Goal: Task Accomplishment & Management: Manage account settings

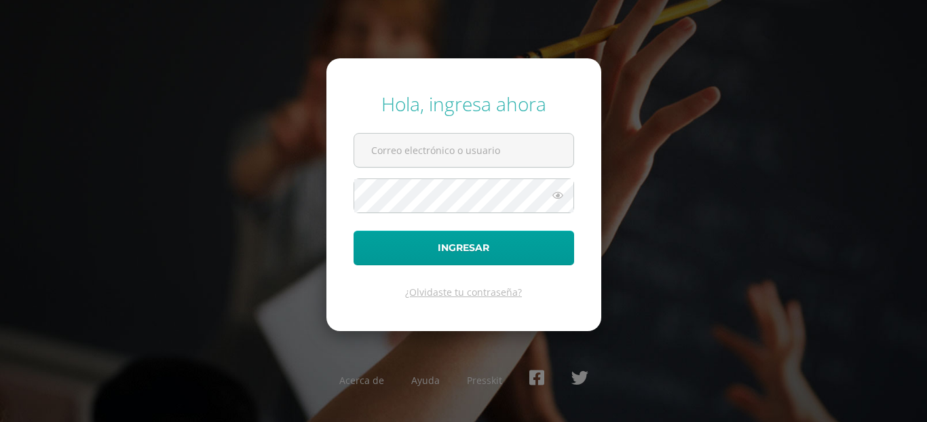
type input "[EMAIL_ADDRESS][DOMAIN_NAME]"
click at [560, 202] on span at bounding box center [463, 195] width 220 height 35
click at [560, 203] on icon at bounding box center [558, 195] width 18 height 16
click at [560, 203] on icon at bounding box center [556, 195] width 19 height 16
click at [560, 203] on icon at bounding box center [558, 195] width 18 height 16
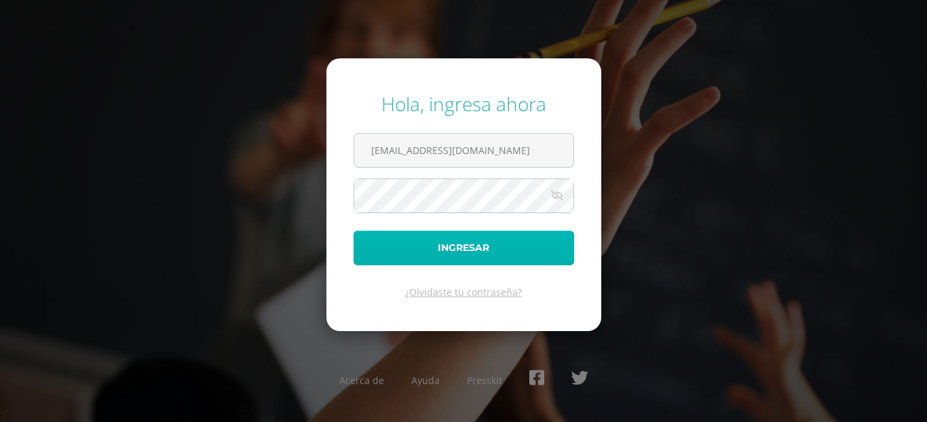
click at [471, 251] on button "Ingresar" at bounding box center [463, 248] width 220 height 35
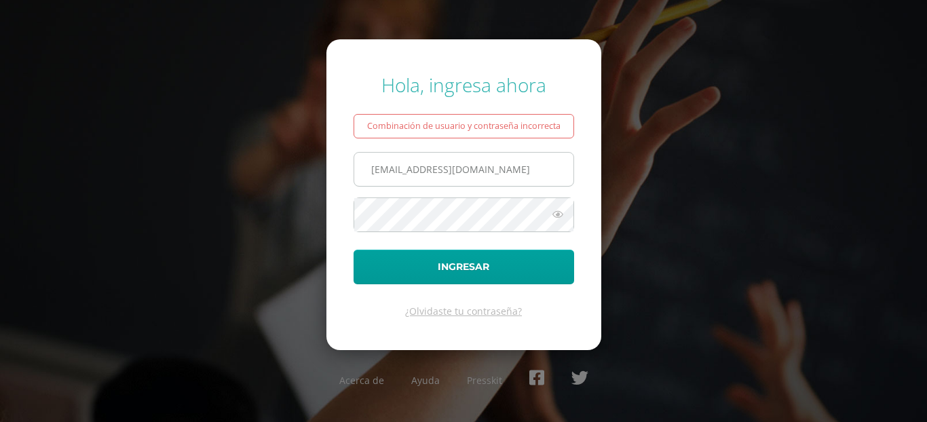
click at [444, 168] on input "[EMAIL_ADDRESS][DOMAIN_NAME]" at bounding box center [463, 169] width 219 height 33
click at [559, 217] on icon at bounding box center [558, 214] width 18 height 16
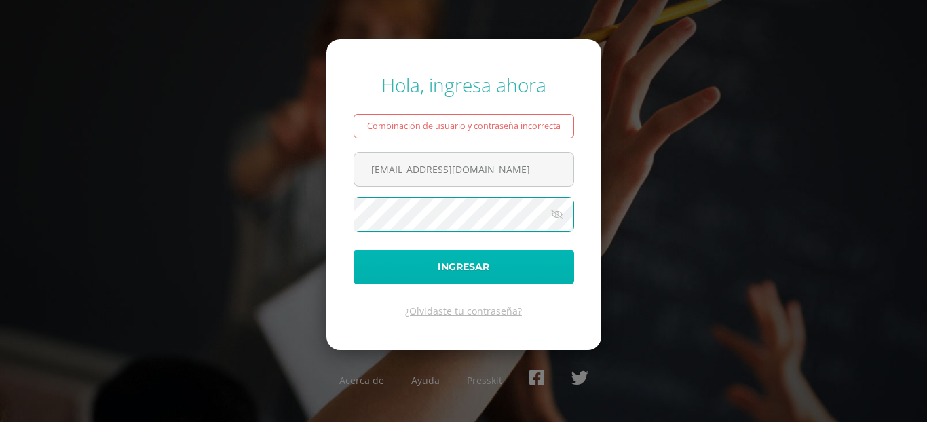
click at [484, 262] on button "Ingresar" at bounding box center [463, 267] width 220 height 35
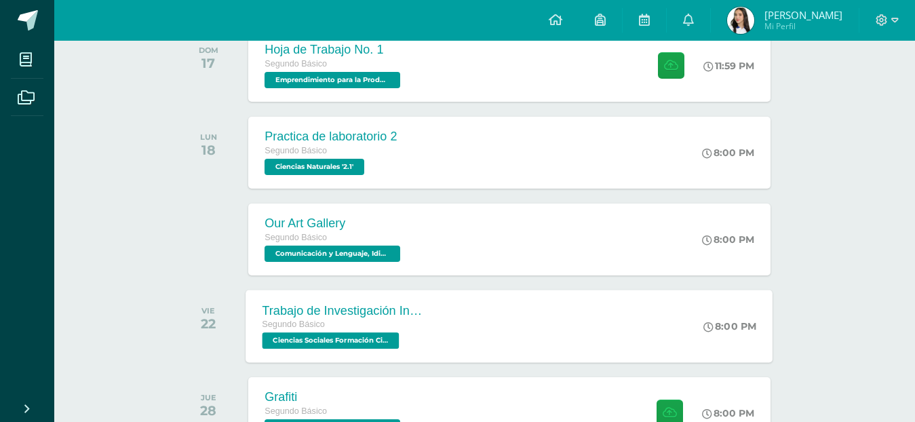
scroll to position [678, 0]
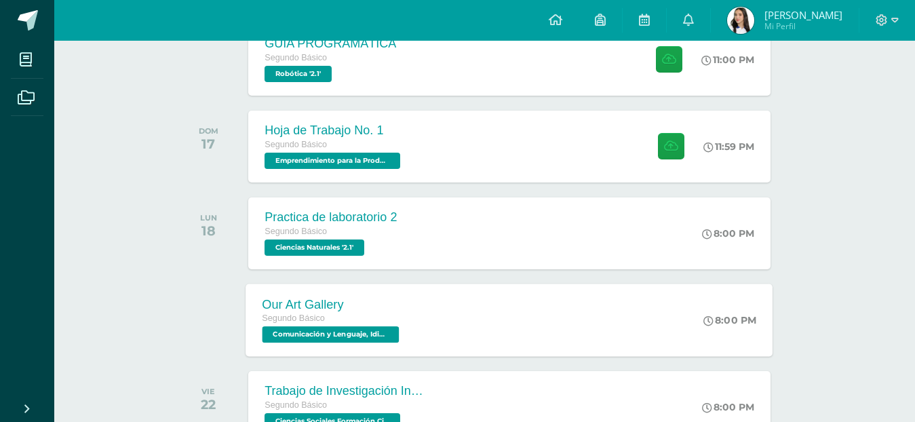
click at [381, 315] on div "Segundo Básico" at bounding box center [332, 318] width 140 height 15
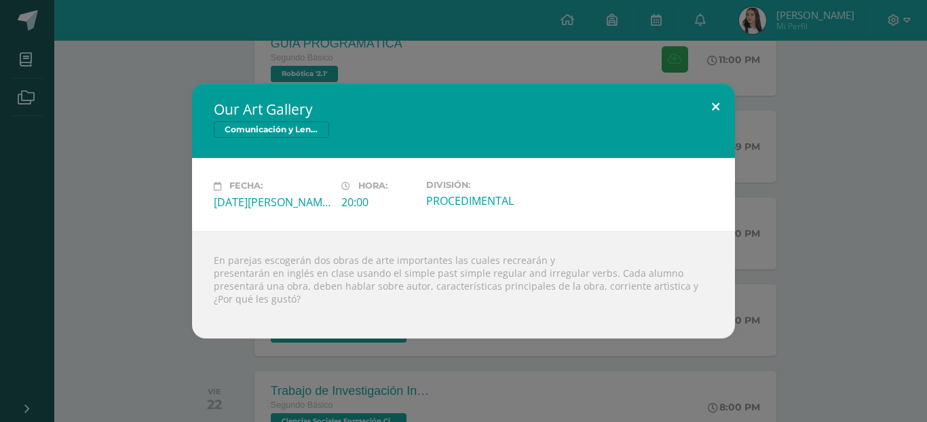
click at [708, 104] on button at bounding box center [715, 106] width 39 height 46
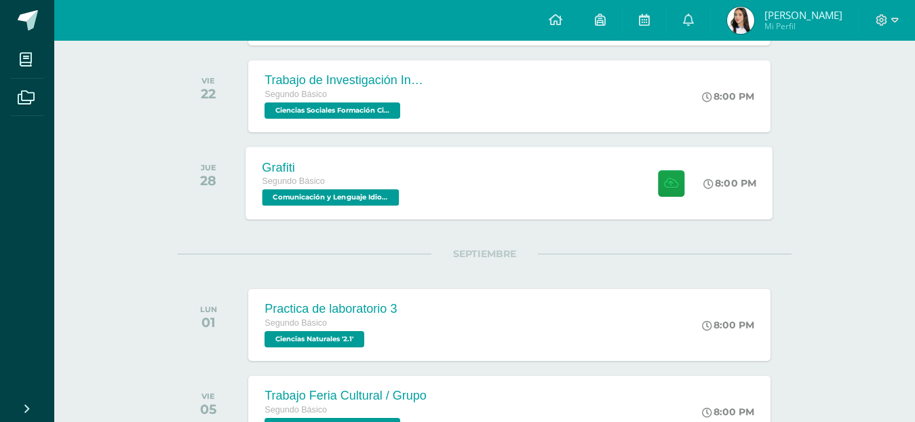
scroll to position [1017, 0]
